Goal: Task Accomplishment & Management: Complete application form

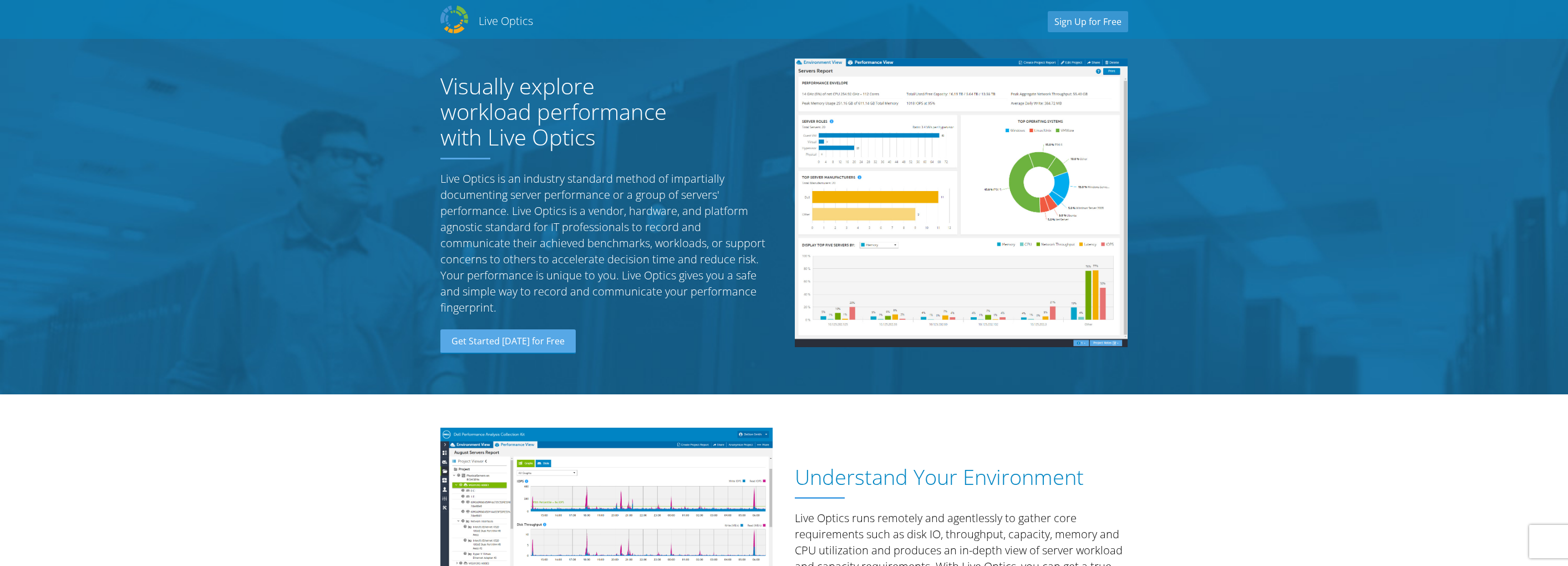
scroll to position [56, 0]
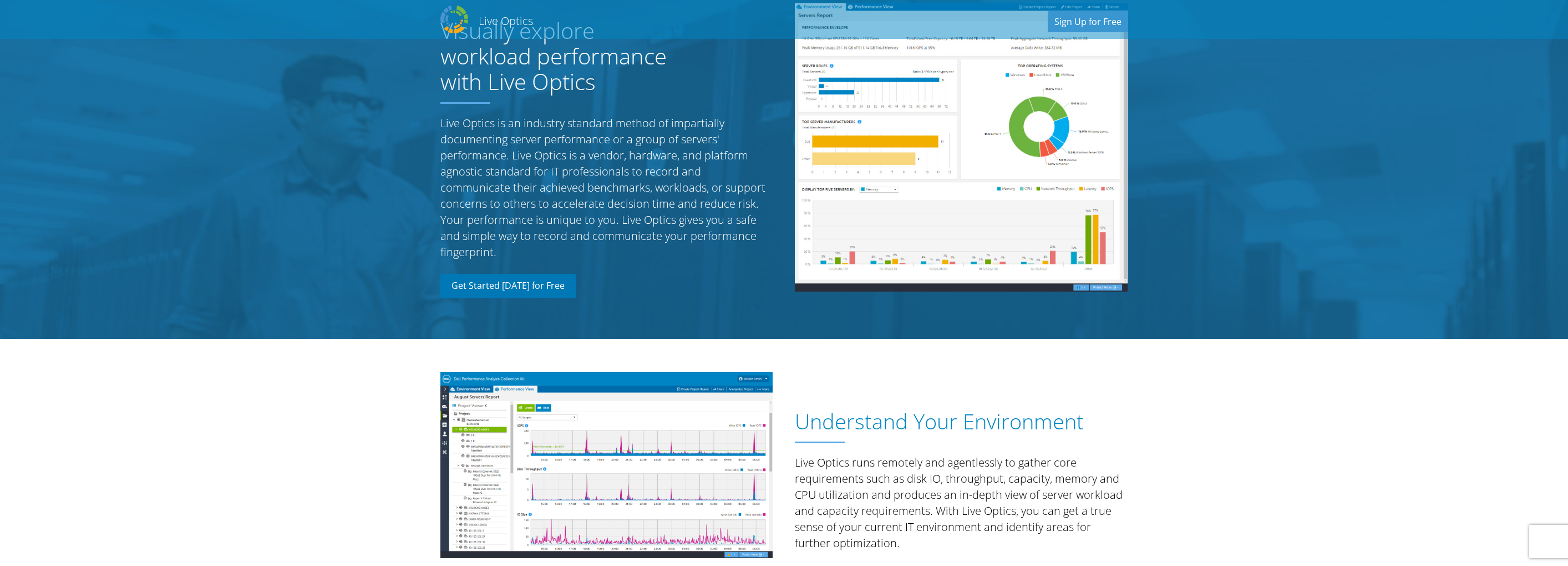
click at [522, 284] on link "Get Started [DATE] for Free" at bounding box center [508, 286] width 135 height 25
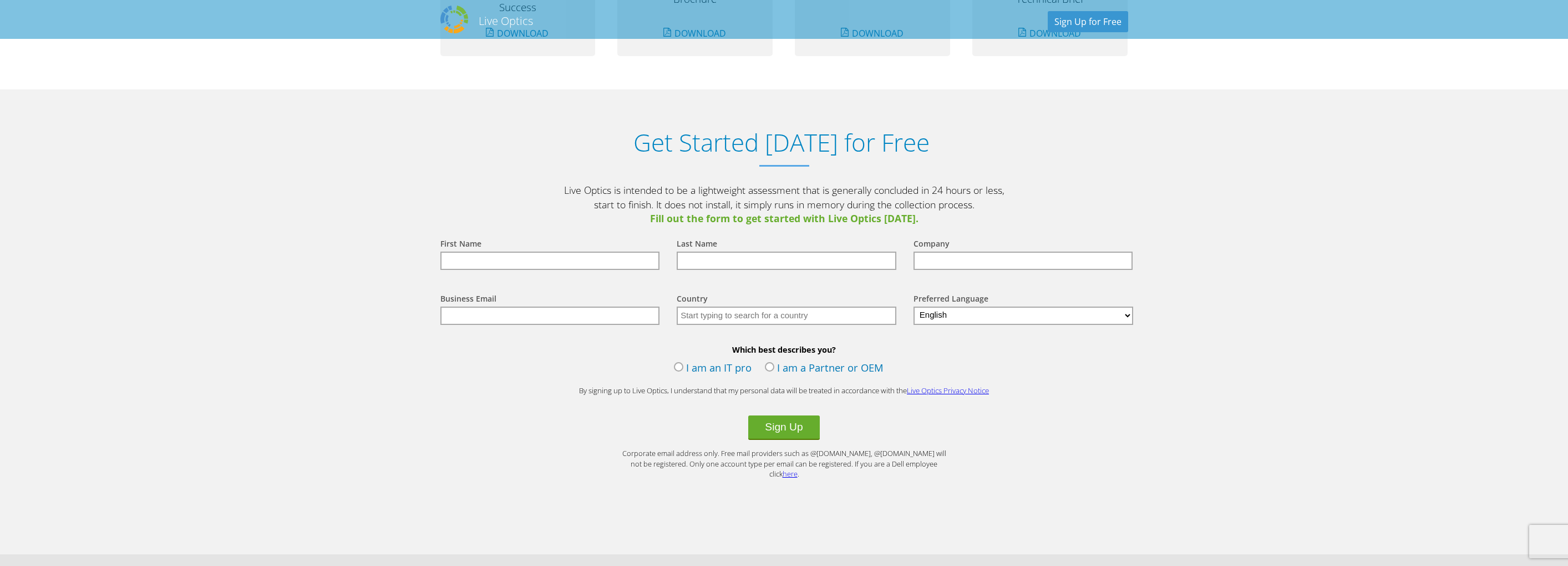
scroll to position [1158, 0]
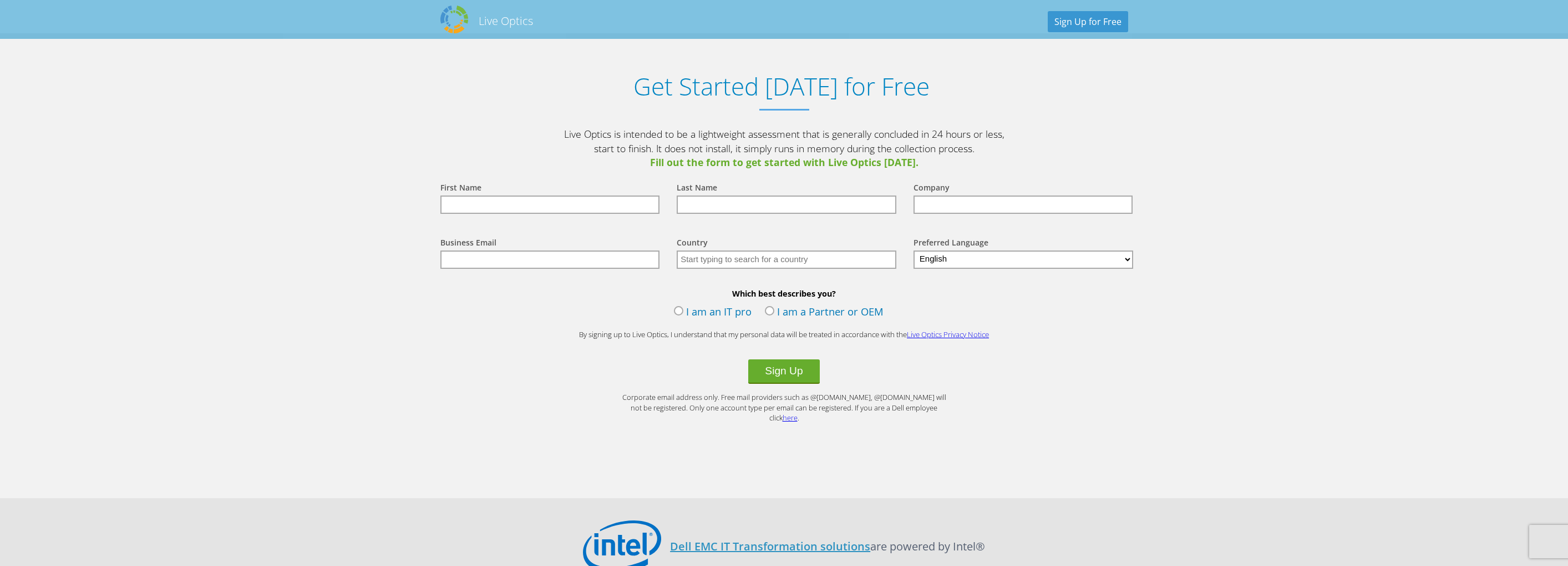
click at [491, 205] on input "text" at bounding box center [550, 205] width 220 height 18
type input "[PERSON_NAME]"
click at [701, 205] on input "text" at bounding box center [786, 205] width 220 height 18
type input "Wymann"
click at [953, 206] on input "text" at bounding box center [1023, 205] width 220 height 18
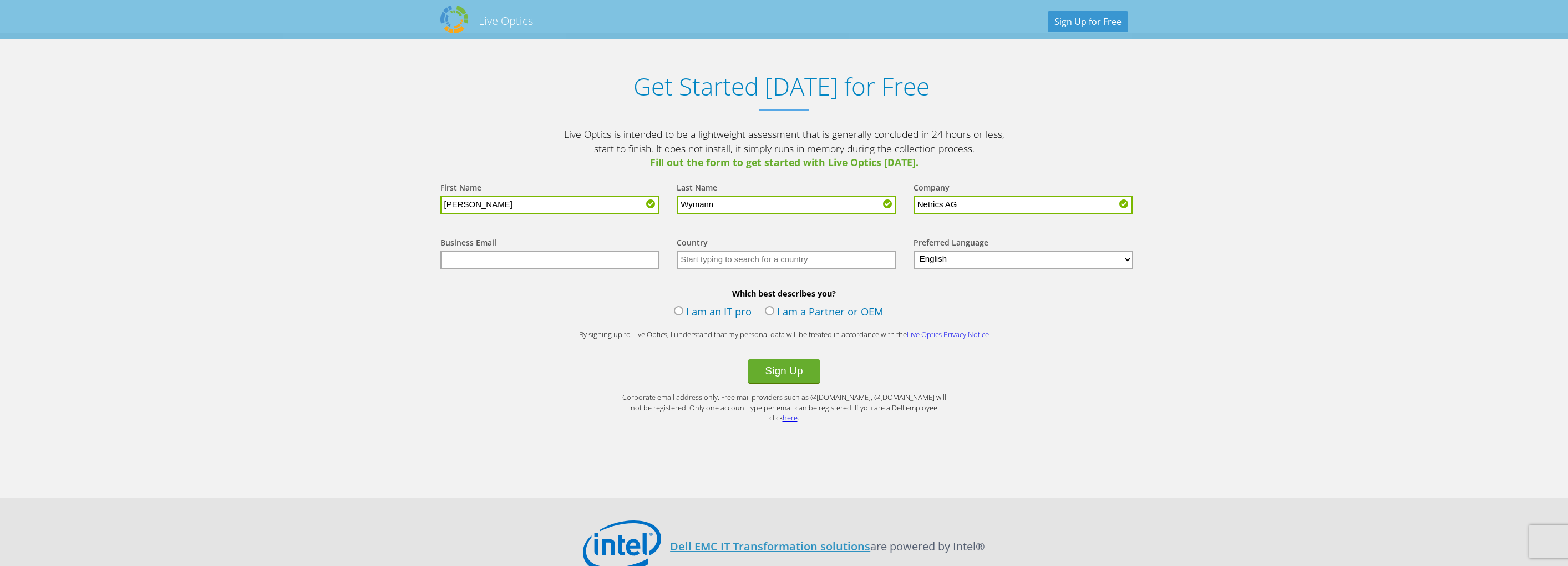
type input "Netrics AG"
click at [501, 263] on input "text" at bounding box center [550, 260] width 220 height 18
type input "michael.wymann@netrics.ch"
click at [704, 261] on input "text" at bounding box center [786, 260] width 220 height 18
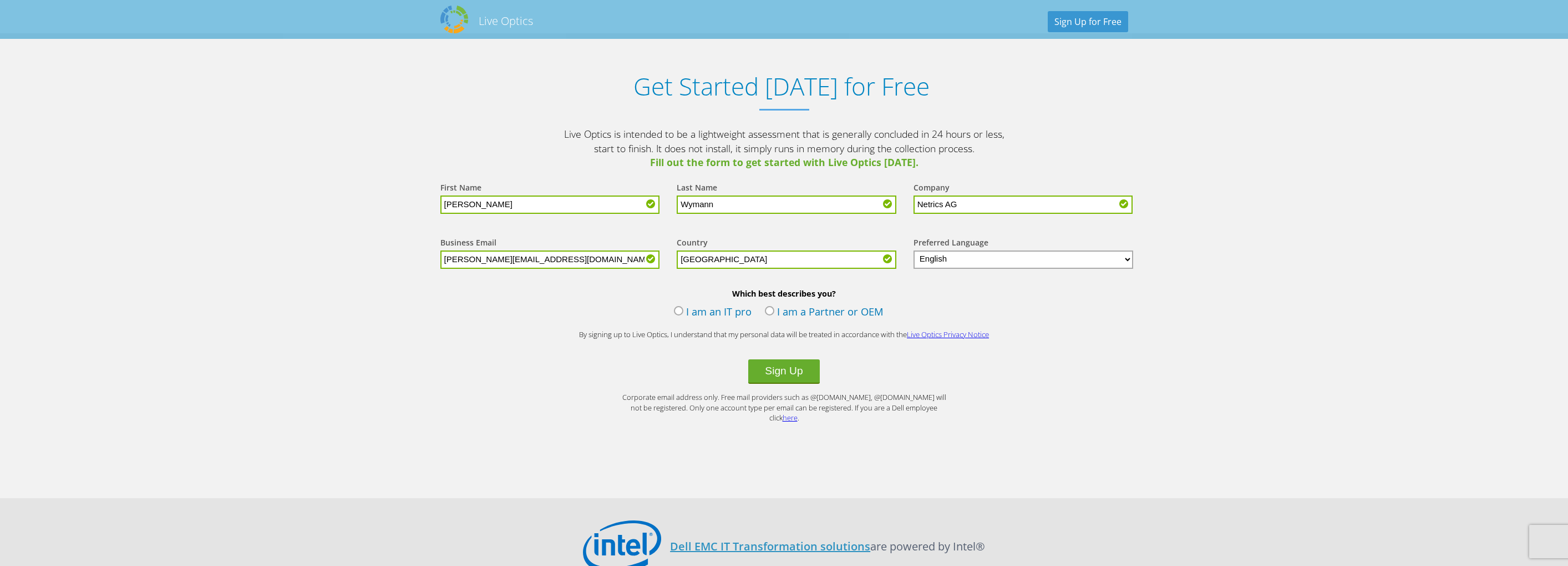
type input "[GEOGRAPHIC_DATA]"
click at [964, 267] on select "English Deutsch Español Français Italiano Polski Português Русский 한국어 中文 日本語" at bounding box center [1024, 260] width 220 height 18
select select "de-DE"
click at [914, 251] on select "English Deutsch Español Français Italiano Polski Português Русский 한국어 中文 日本語" at bounding box center [1024, 260] width 220 height 18
click at [682, 311] on label "I am an IT pro" at bounding box center [712, 312] width 78 height 17
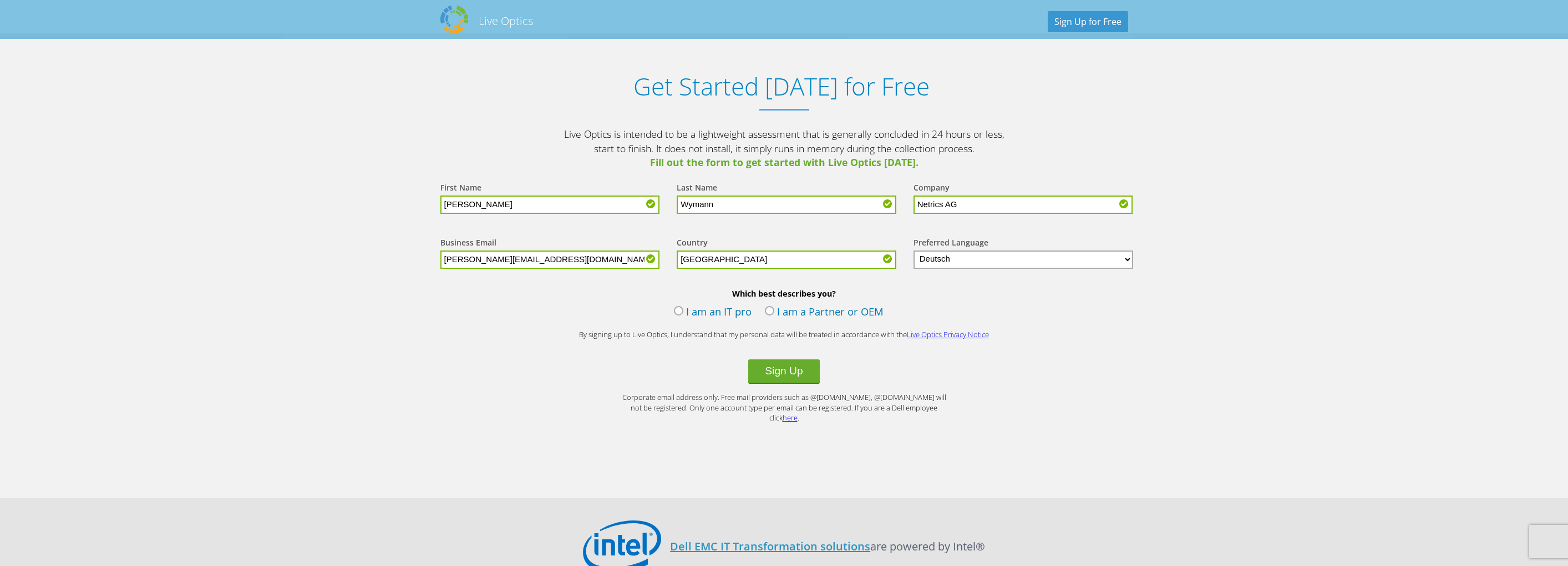
click at [0, 0] on input "I am an IT pro" at bounding box center [0, 0] width 0 height 0
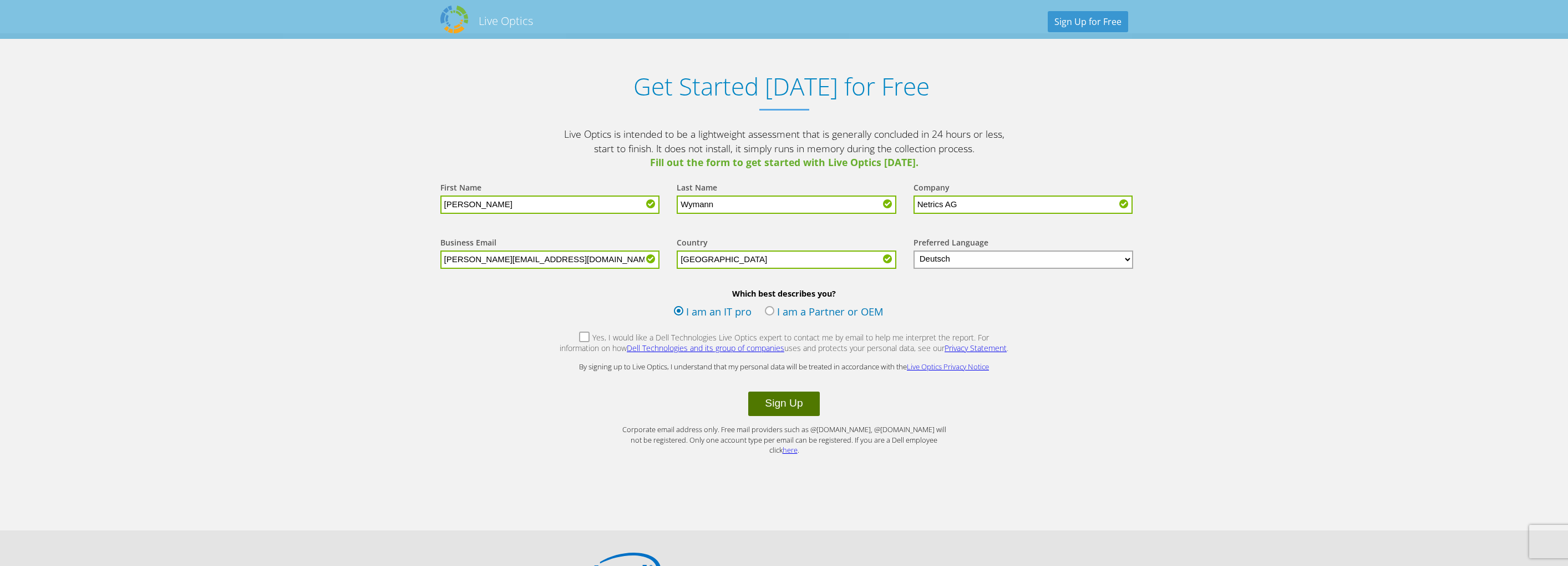
click at [780, 406] on button "Sign Up" at bounding box center [784, 404] width 71 height 25
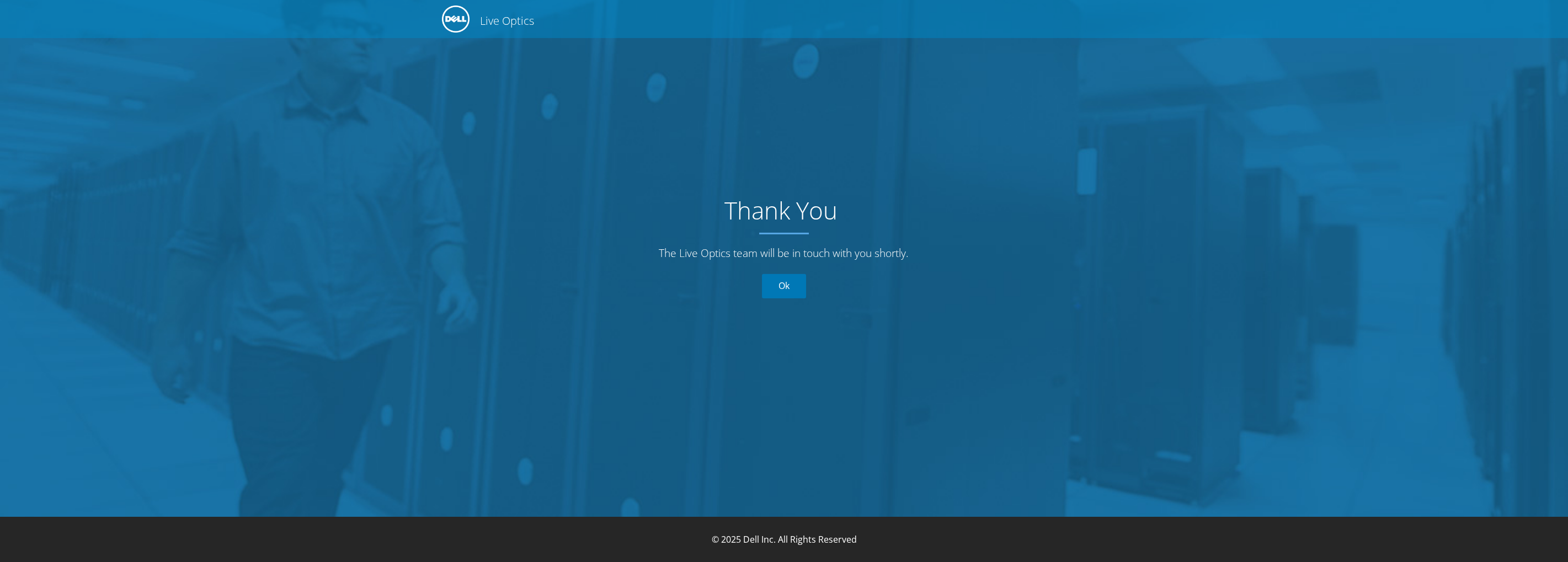
click at [794, 287] on link "Ok" at bounding box center [784, 286] width 44 height 24
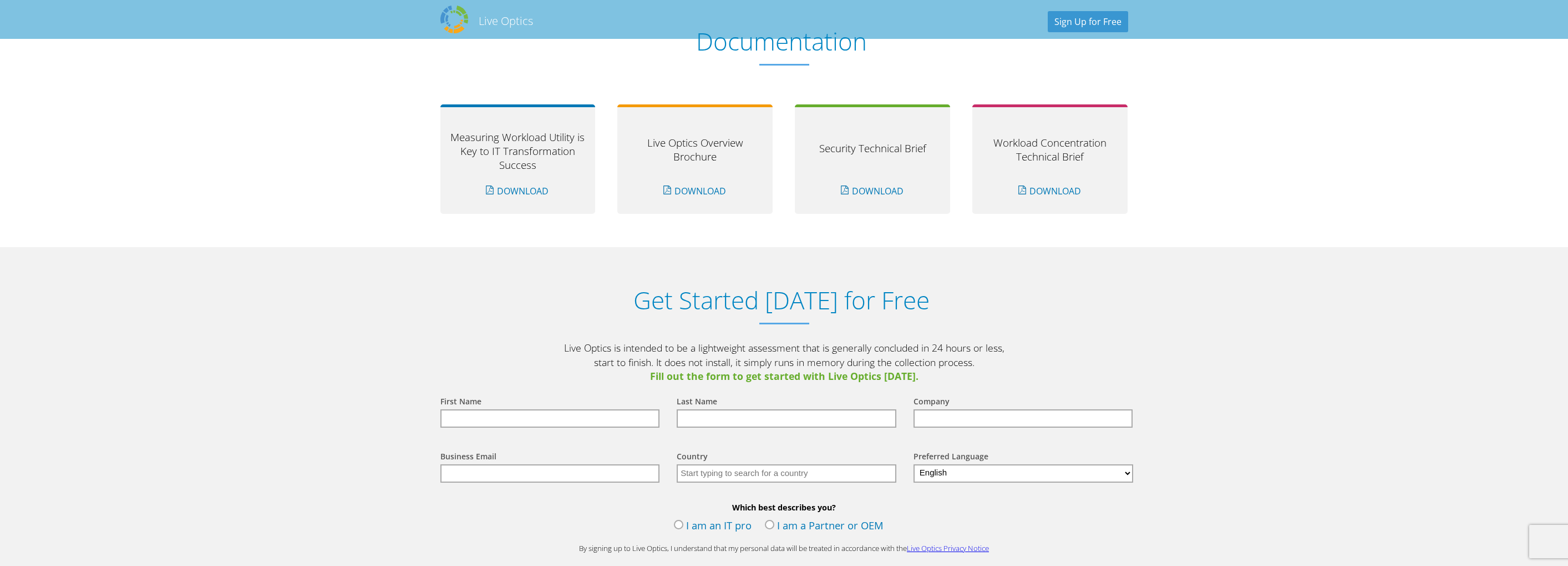
scroll to position [1221, 0]
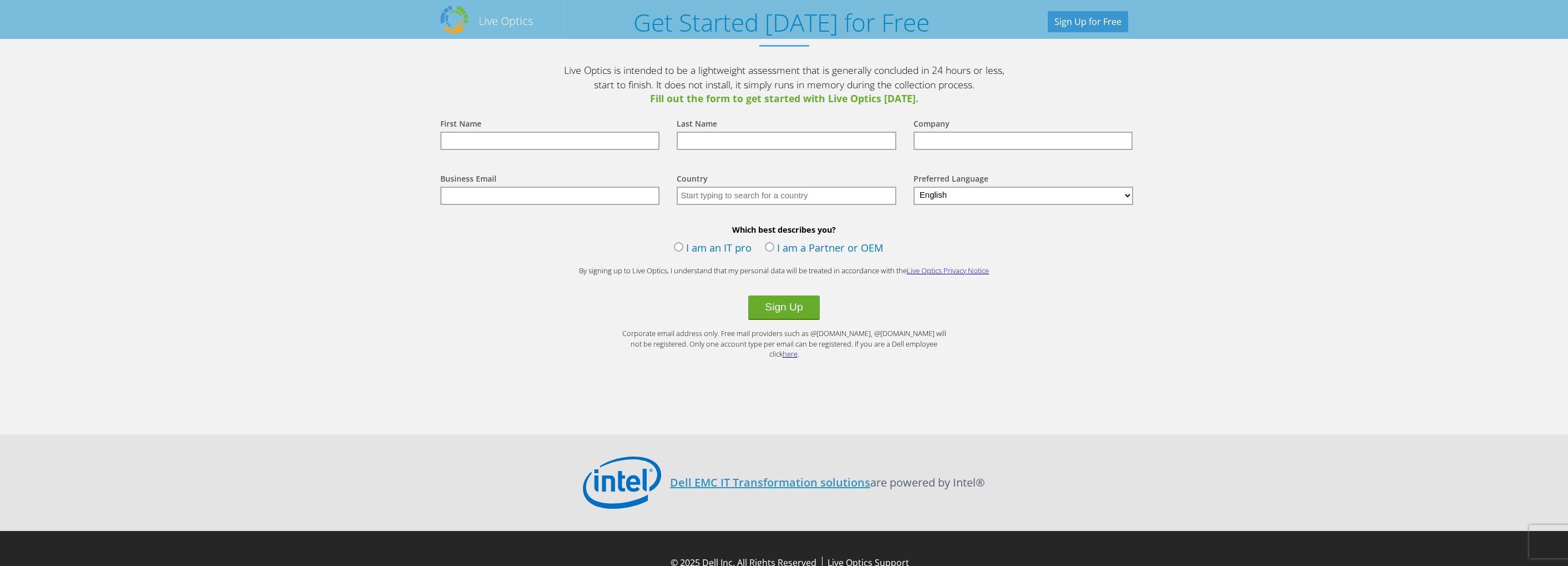
click at [1134, 281] on form "First Name Last Name Company Business Email Country Select Andorra United Arab …" at bounding box center [785, 232] width 710 height 253
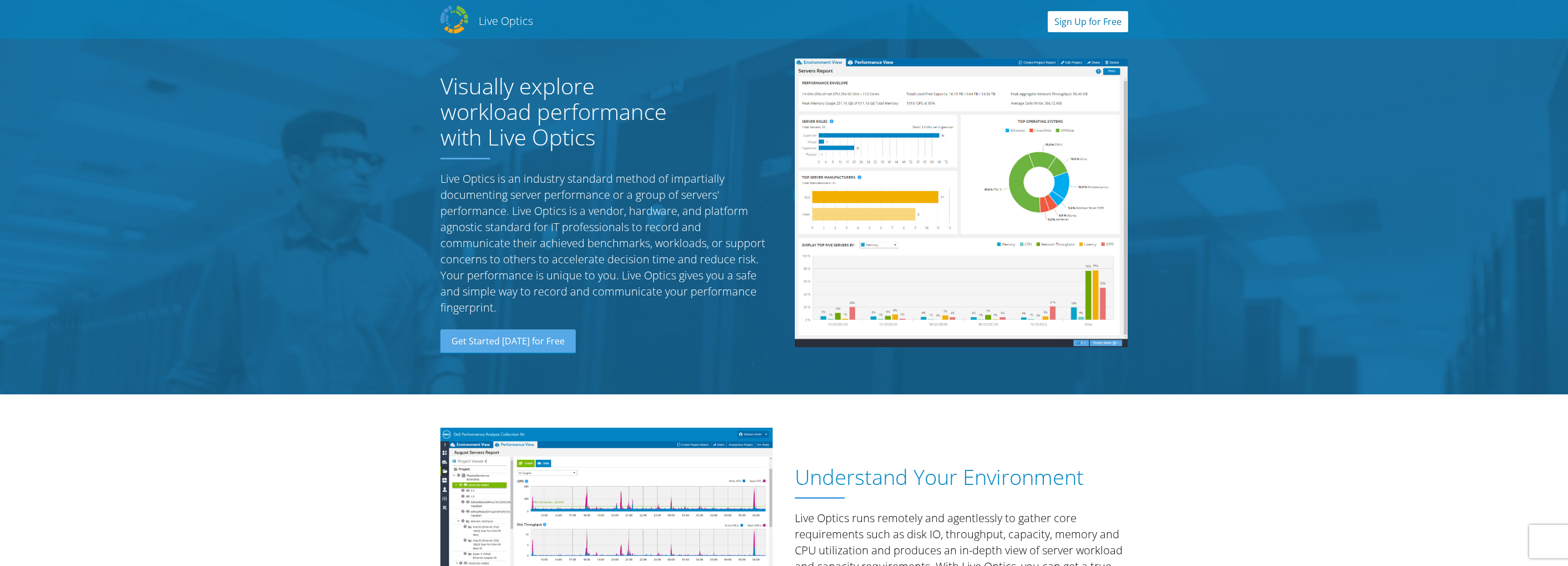
click at [1099, 21] on link "Sign Up for Free" at bounding box center [1088, 21] width 80 height 21
